Goal: Information Seeking & Learning: Learn about a topic

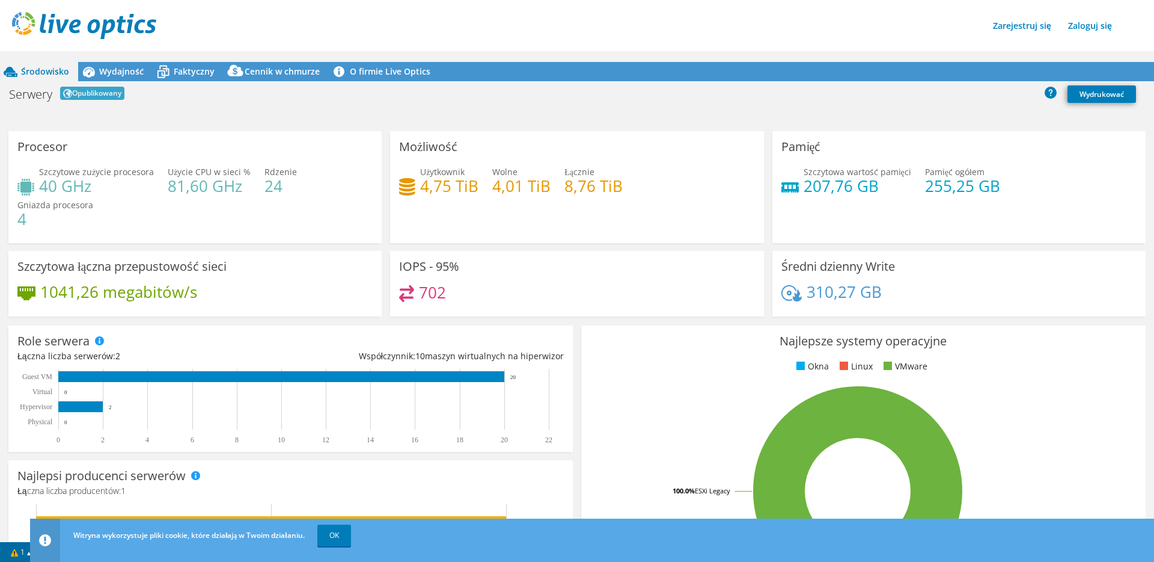
click at [621, 21] on div "Zarejestruj się Zaloguj się" at bounding box center [589, 25] width 1154 height 27
click at [272, 105] on div "Serwery Opublikowany Wydrukować" at bounding box center [577, 95] width 1154 height 26
click at [343, 533] on link "OK" at bounding box center [334, 535] width 34 height 22
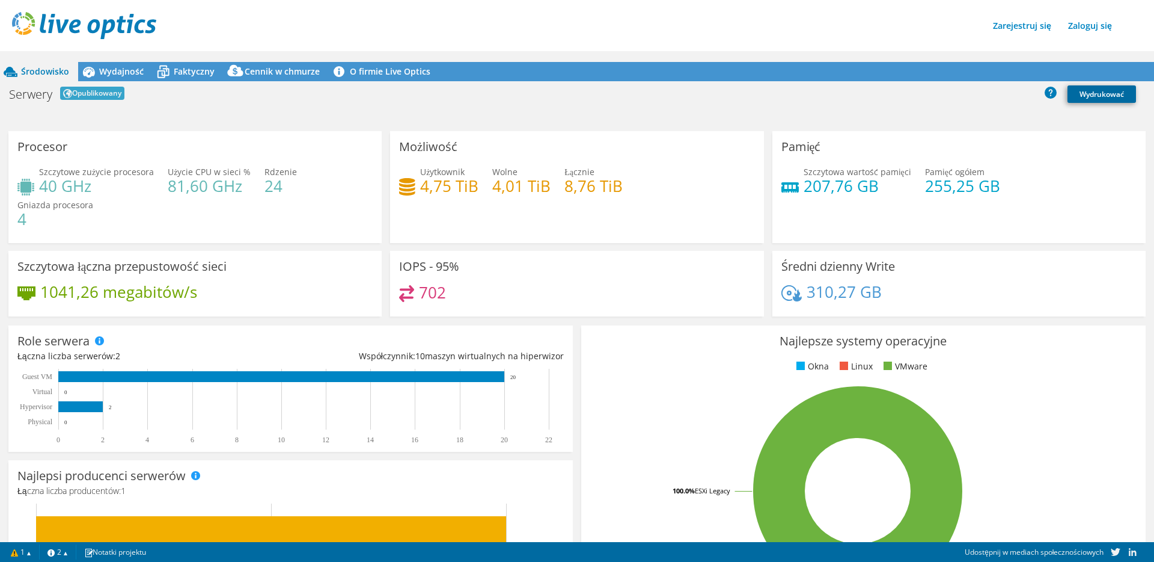
click at [1103, 94] on font "Wydrukować" at bounding box center [1102, 94] width 44 height 10
click at [391, 99] on div "Serwery Opublikowany Wydrukować" at bounding box center [577, 93] width 1154 height 22
click at [127, 70] on font "Wydajność" at bounding box center [121, 71] width 44 height 11
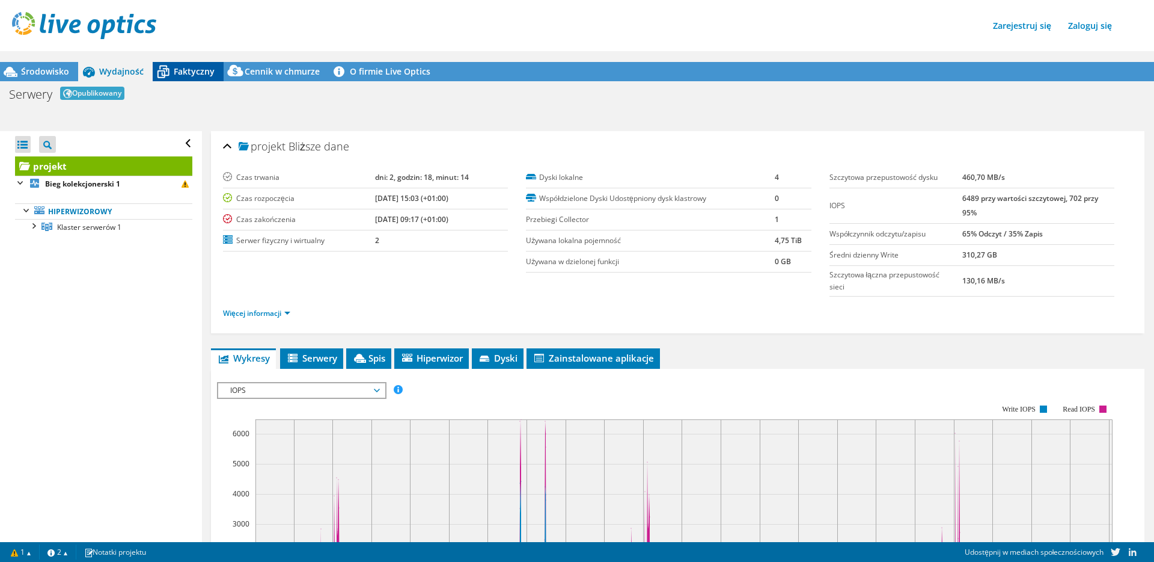
click at [196, 69] on font "Faktyczny" at bounding box center [194, 71] width 41 height 11
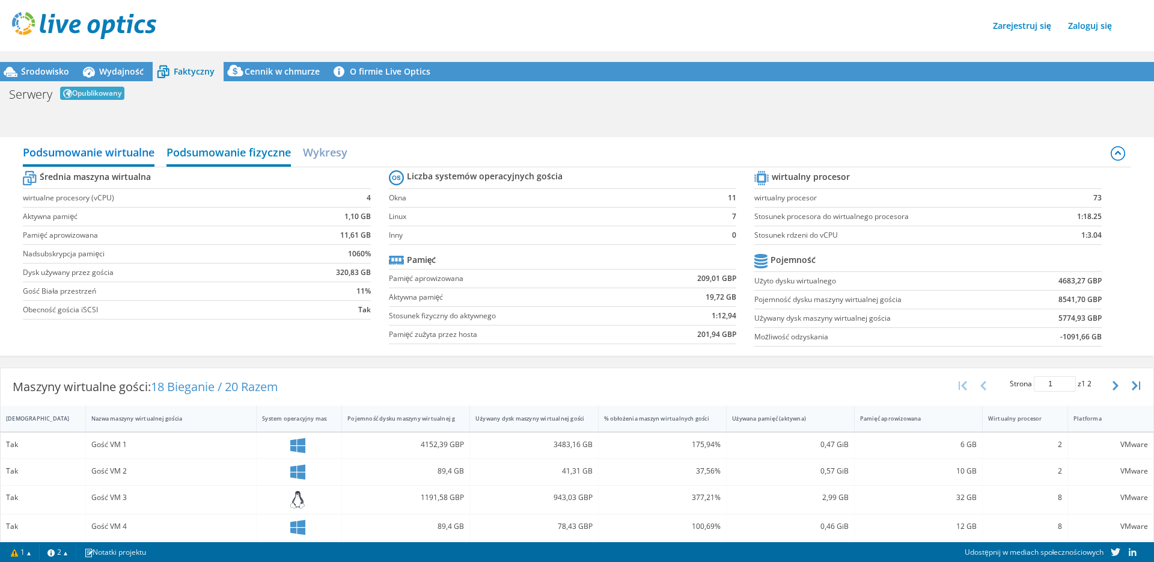
drag, startPoint x: 219, startPoint y: 151, endPoint x: 266, endPoint y: 149, distance: 47.0
click at [219, 151] on font "Podsumowanie fizyczne" at bounding box center [229, 152] width 124 height 14
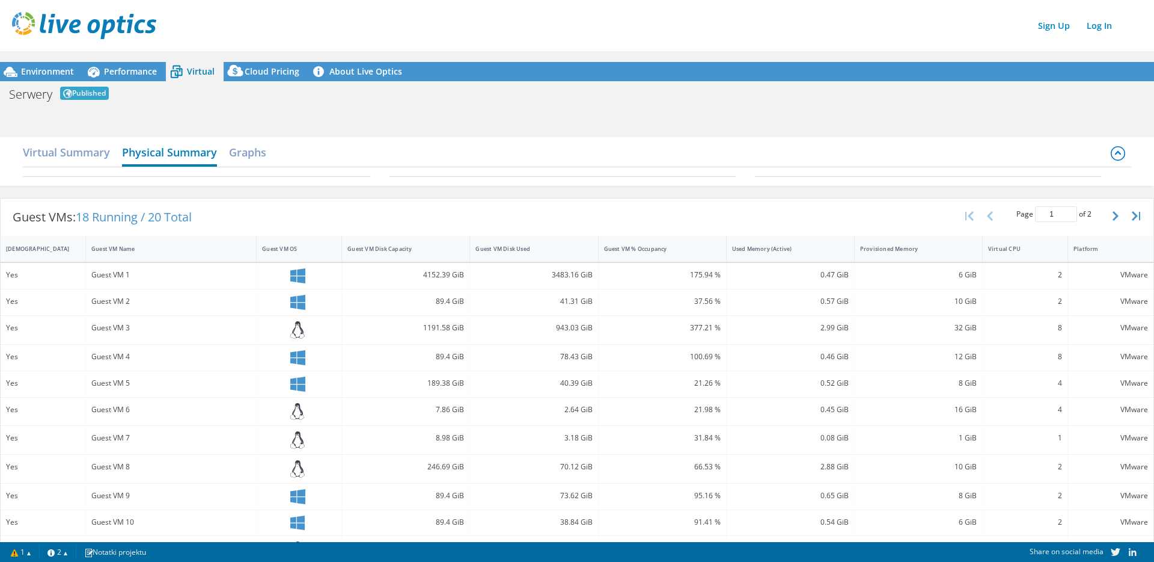
click at [366, 18] on div "Sign Up Log In" at bounding box center [589, 25] width 1154 height 27
click at [351, 71] on link "About Live Optics" at bounding box center [359, 71] width 103 height 19
click at [332, 123] on div "Environment Performance Virtual Cloud Pricing Print" at bounding box center [577, 319] width 1154 height 536
drag, startPoint x: 61, startPoint y: 152, endPoint x: 70, endPoint y: 151, distance: 8.5
click at [62, 152] on h2 "Virtual Summary" at bounding box center [66, 153] width 87 height 26
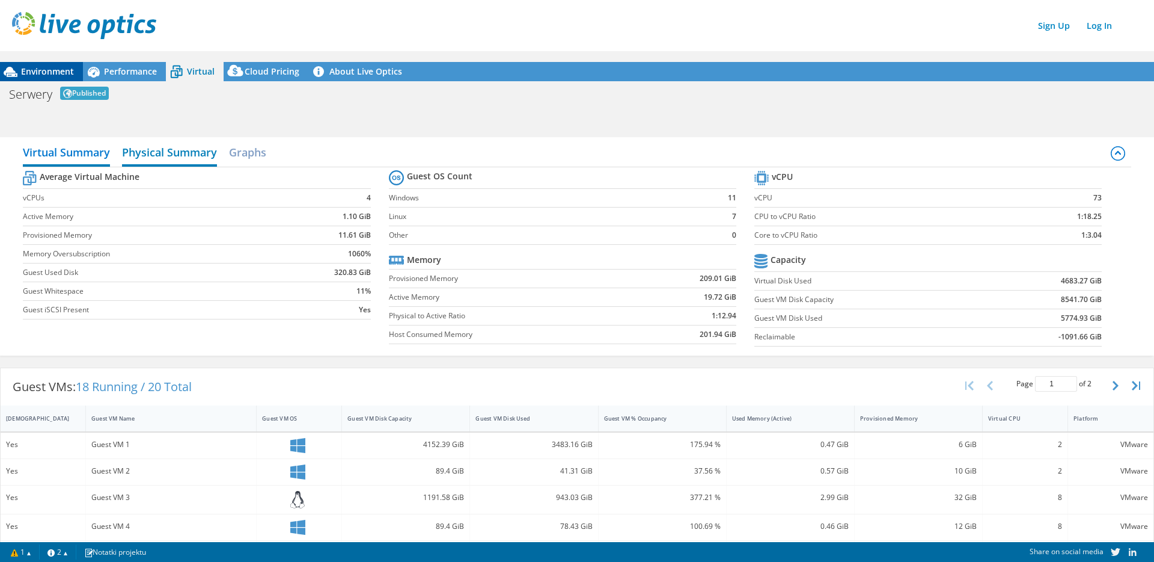
click at [44, 77] on div "Environment" at bounding box center [41, 71] width 83 height 19
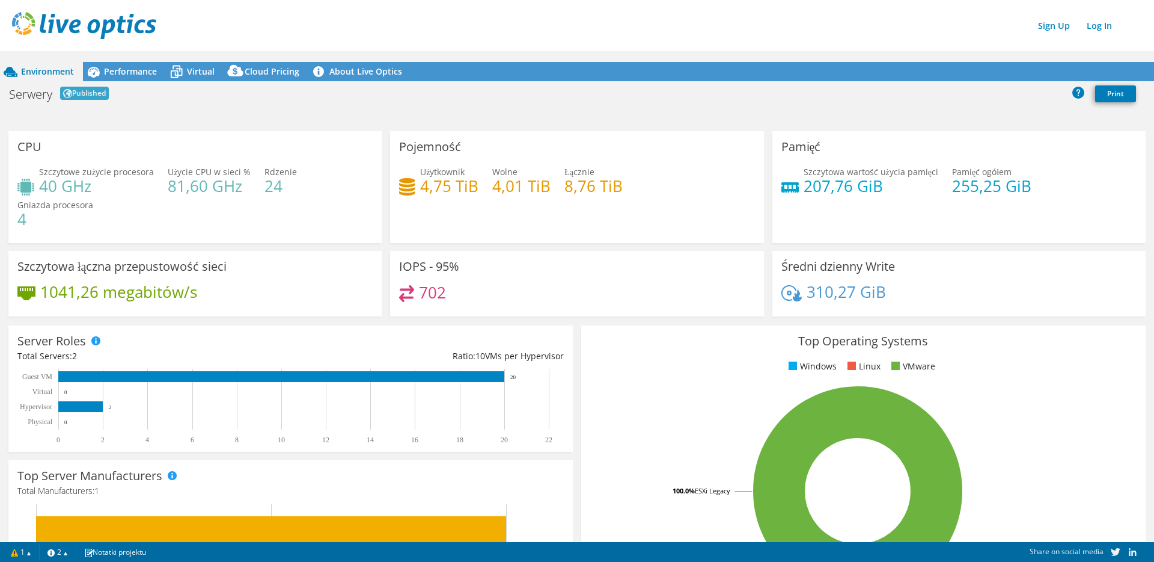
click at [236, 98] on div "Serwery Published Print" at bounding box center [577, 93] width 1154 height 22
